Goal: Task Accomplishment & Management: Manage account settings

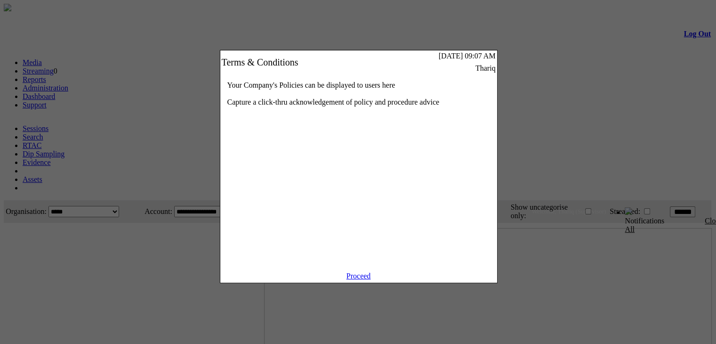
click at [358, 280] on link "Proceed" at bounding box center [358, 276] width 24 height 8
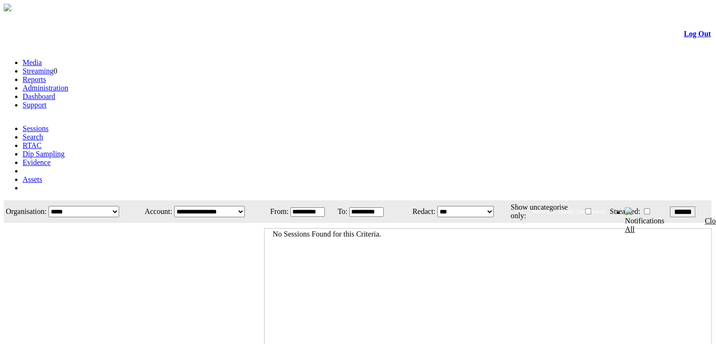
click at [68, 84] on link "Administration" at bounding box center [46, 88] width 46 height 8
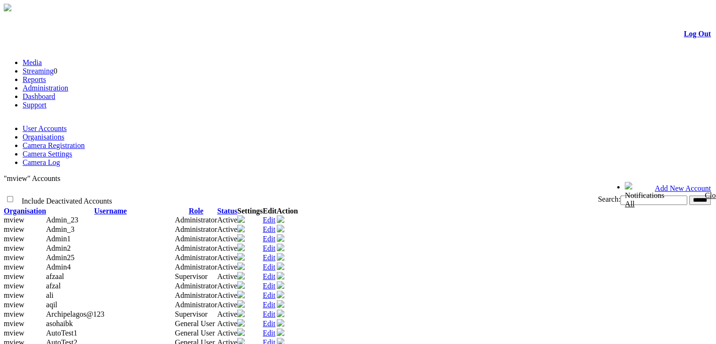
click at [72, 150] on link "Camera Settings" at bounding box center [47, 154] width 49 height 8
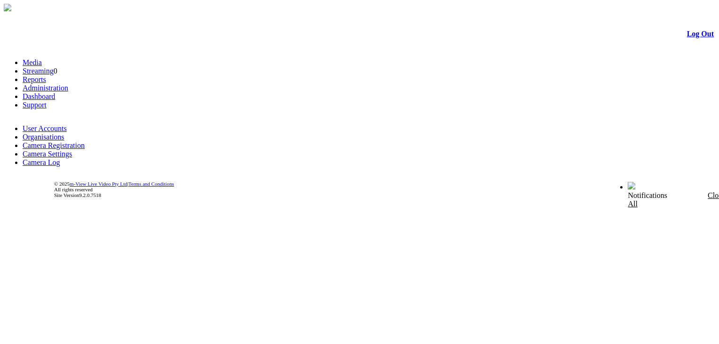
click at [85, 141] on link "Camera Registration" at bounding box center [54, 145] width 62 height 8
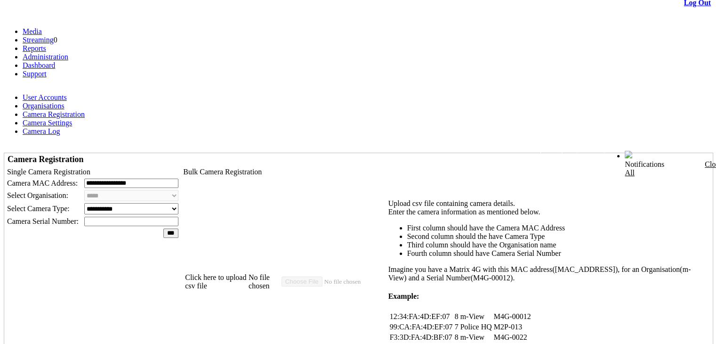
scroll to position [47, 0]
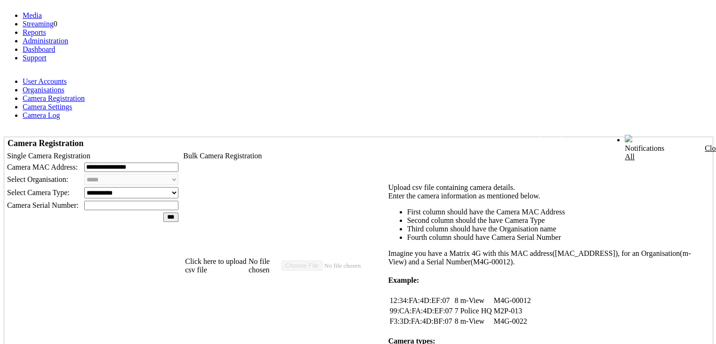
click at [180, 150] on td "**********" at bounding box center [92, 275] width 175 height 251
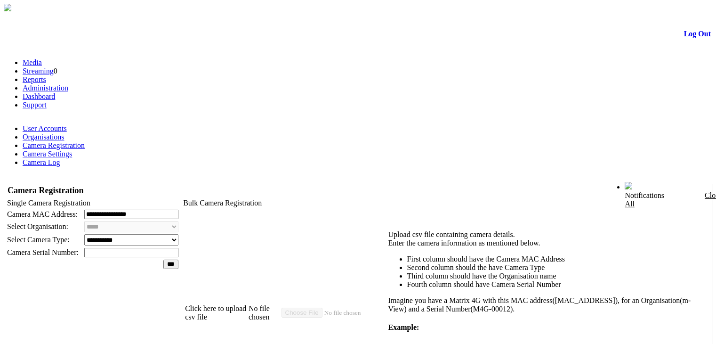
scroll to position [47, 0]
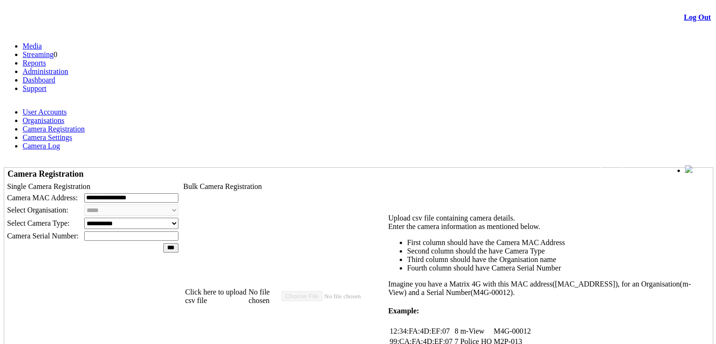
scroll to position [0, 0]
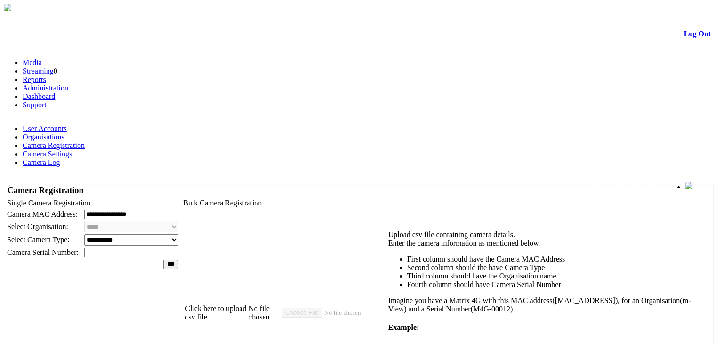
click at [650, 203] on td "Bulk Camera Registration Click here to upload csv file No file chosen Upload cs…" at bounding box center [446, 322] width 530 height 251
click at [684, 34] on link "Log Out" at bounding box center [697, 34] width 27 height 8
